Goal: Information Seeking & Learning: Check status

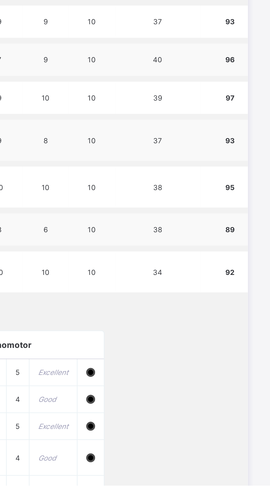
scroll to position [220, 0]
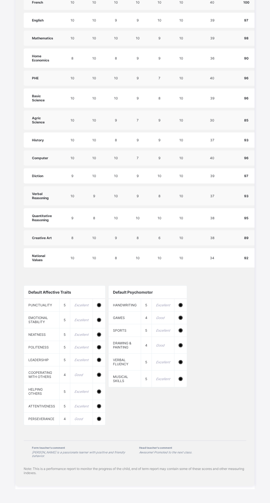
scroll to position [401, 0]
